Goal: Communication & Community: Share content

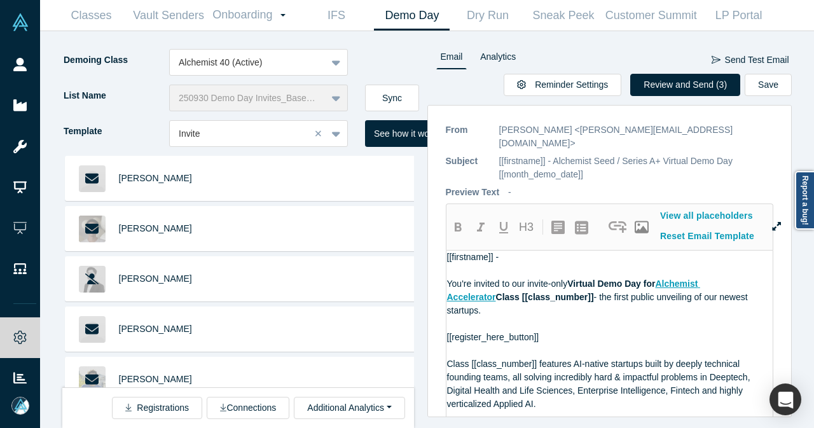
click at [404, 94] on button "Sync" at bounding box center [392, 98] width 54 height 27
click at [692, 87] on button "Review and Send (4)" at bounding box center [685, 85] width 110 height 22
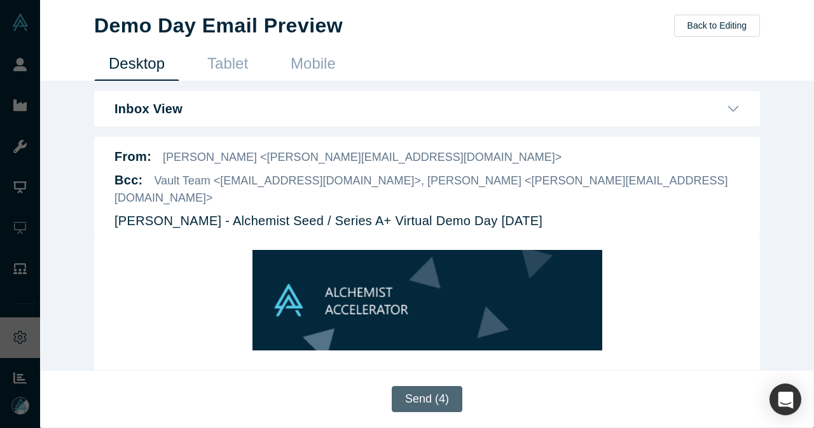
click at [420, 400] on button "Send (4)" at bounding box center [427, 399] width 71 height 26
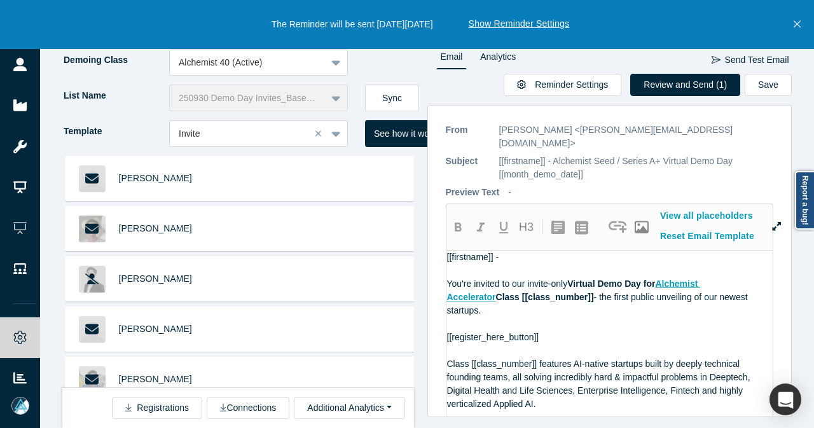
click at [799, 17] on button "Close" at bounding box center [797, 24] width 16 height 49
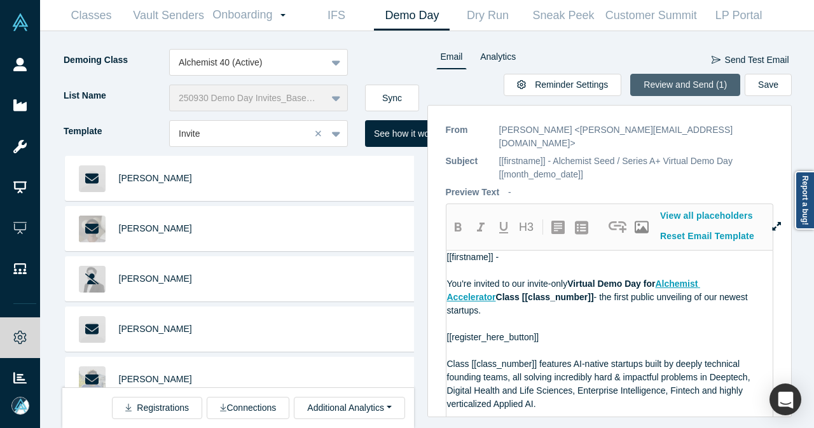
click at [699, 91] on button "Review and Send (1)" at bounding box center [685, 85] width 110 height 22
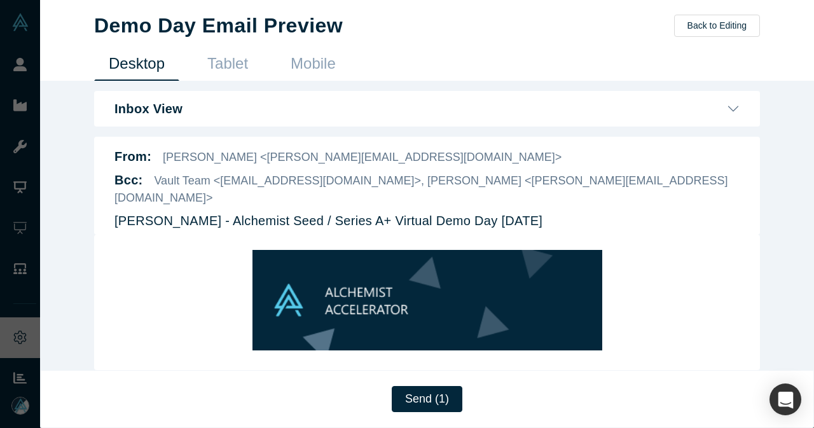
click at [731, 27] on button "Back to Editing" at bounding box center [717, 26] width 86 height 22
